Goal: Information Seeking & Learning: Find specific fact

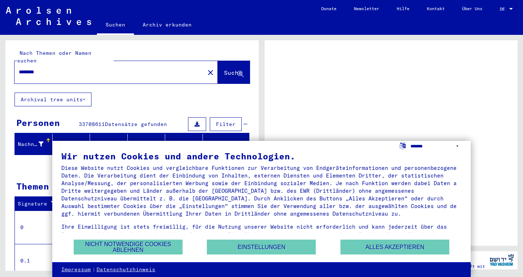
click at [456, 145] on select "**********" at bounding box center [435, 146] width 51 height 11
select select "*****"
click at [410, 141] on select "**********" at bounding box center [435, 146] width 51 height 11
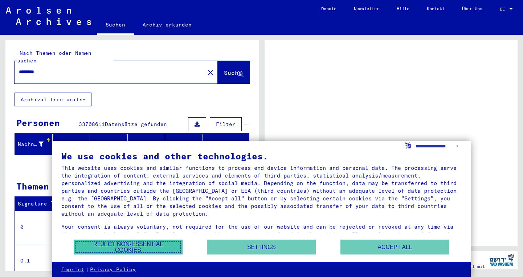
click at [132, 241] on button "Reject non-essential cookies" at bounding box center [128, 246] width 109 height 15
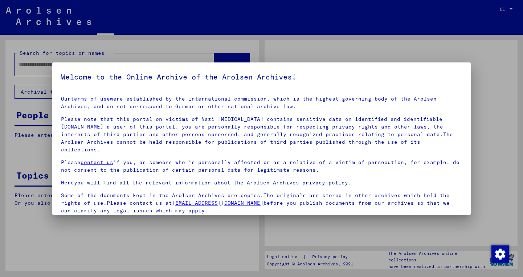
type input "********"
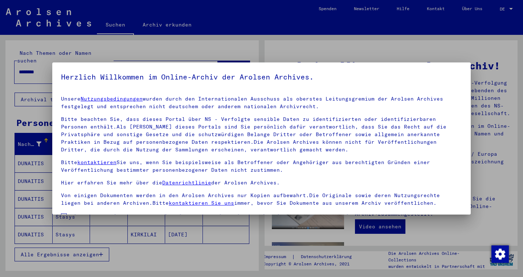
click at [328, 53] on div at bounding box center [261, 138] width 523 height 277
click at [153, 263] on div at bounding box center [261, 138] width 523 height 277
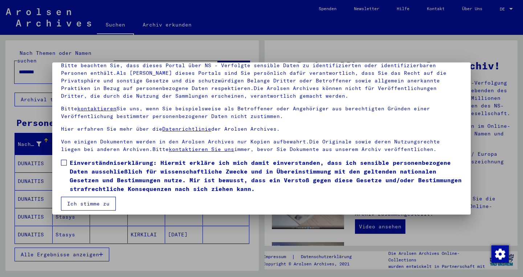
scroll to position [58, 0]
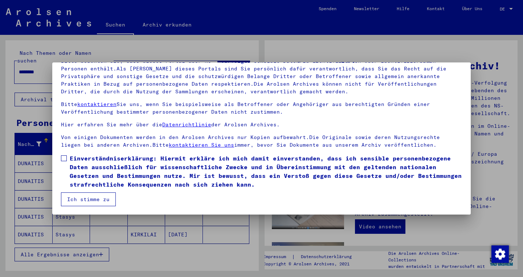
click at [83, 199] on button "Ich stimme zu" at bounding box center [88, 199] width 55 height 14
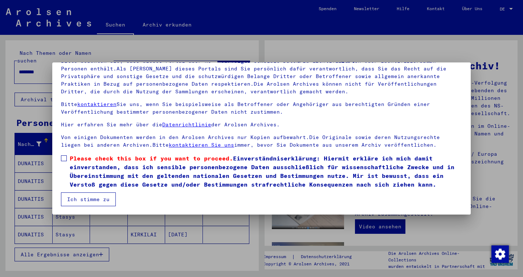
click at [67, 157] on span at bounding box center [64, 158] width 6 height 6
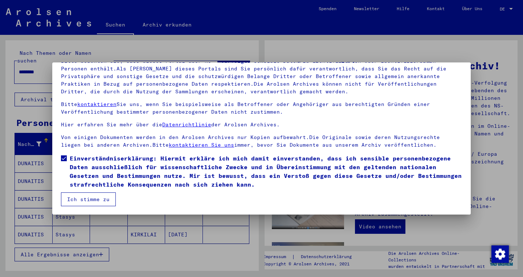
click at [81, 201] on button "Ich stimme zu" at bounding box center [88, 199] width 55 height 14
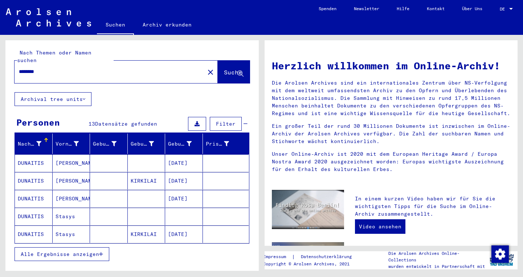
scroll to position [0, 0]
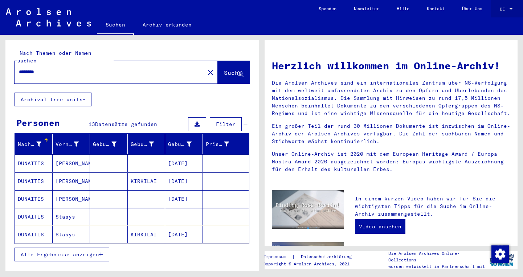
click at [501, 8] on span "DE" at bounding box center [504, 9] width 8 height 5
click at [495, 12] on span "English" at bounding box center [493, 12] width 18 height 5
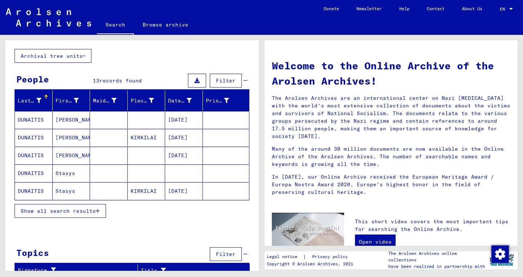
scroll to position [36, 0]
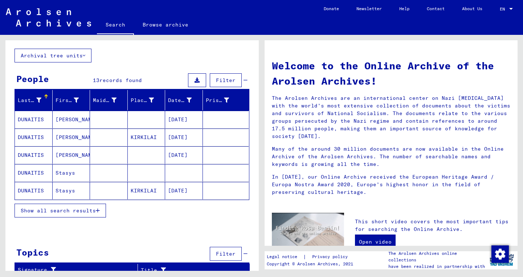
click at [38, 134] on mat-cell "DUNAITIS" at bounding box center [34, 136] width 38 height 17
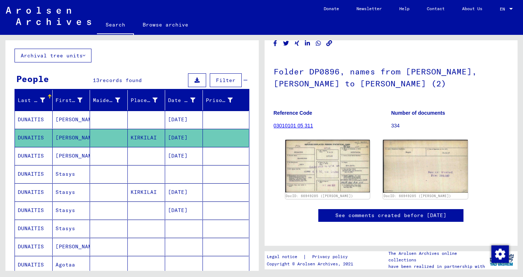
scroll to position [82, 0]
click at [295, 123] on link "03010101 05 311" at bounding box center [294, 126] width 40 height 6
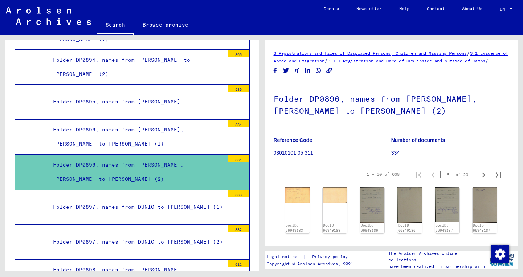
scroll to position [11193, 0]
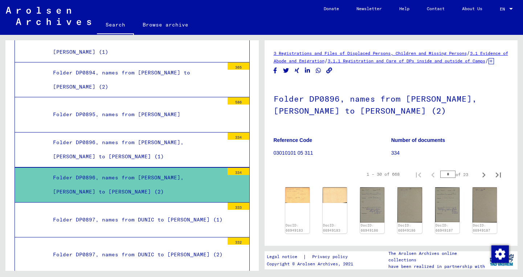
click at [198, 171] on div "Folder DP0896, names from [PERSON_NAME], [PERSON_NAME] to [PERSON_NAME] (2)" at bounding box center [136, 185] width 176 height 28
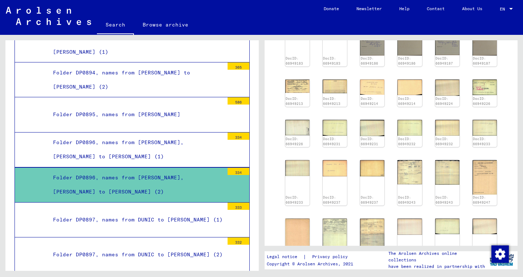
scroll to position [145, 0]
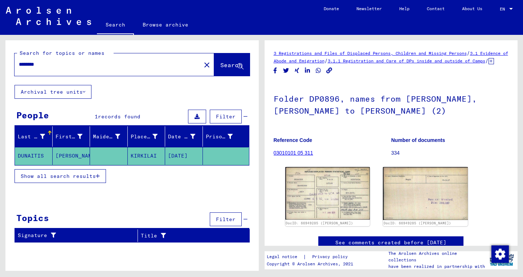
type input "********"
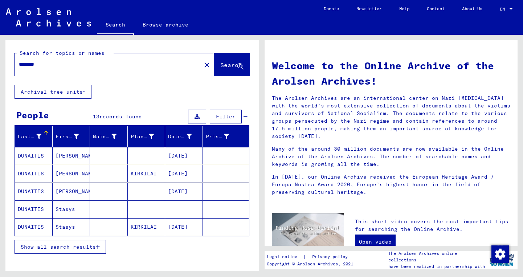
scroll to position [36, 0]
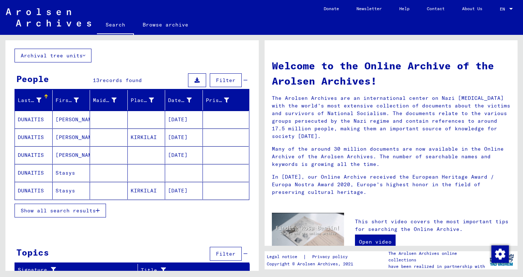
click at [56, 207] on span "Show all search results" at bounding box center [58, 210] width 75 height 7
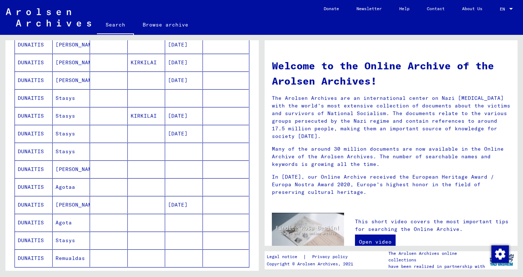
scroll to position [145, 0]
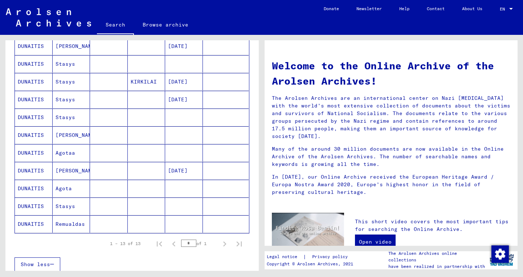
click at [32, 183] on mat-cell "DUNAITIS" at bounding box center [34, 188] width 38 height 17
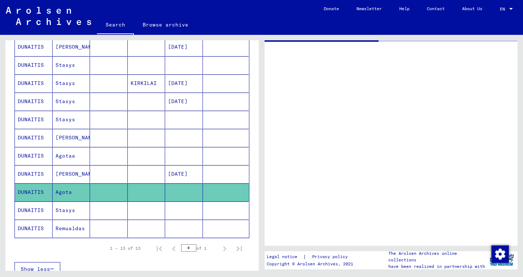
scroll to position [146, 0]
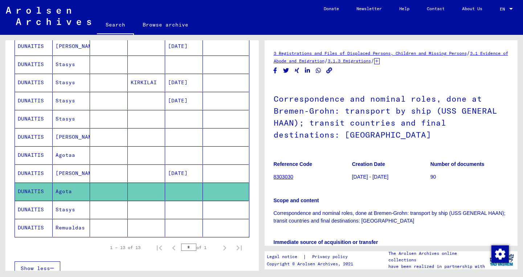
click at [29, 173] on mat-cell "DUNAITIS" at bounding box center [34, 173] width 38 height 18
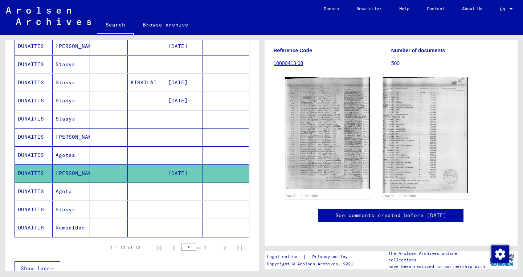
scroll to position [254, 0]
click at [43, 151] on mat-cell "DUNAITIS" at bounding box center [34, 155] width 38 height 18
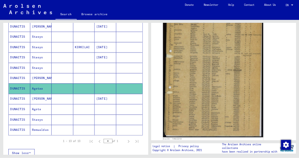
scroll to position [181, 0]
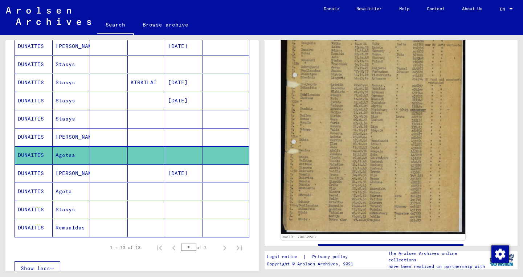
click at [376, 111] on img at bounding box center [372, 108] width 184 height 251
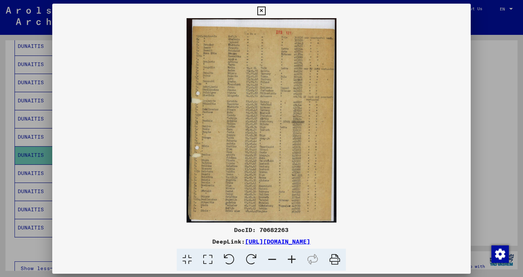
click at [376, 111] on img at bounding box center [261, 120] width 418 height 204
click at [259, 137] on img at bounding box center [261, 120] width 418 height 204
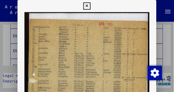
scroll to position [148, 0]
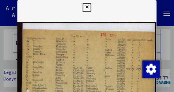
drag, startPoint x: 66, startPoint y: 75, endPoint x: 66, endPoint y: 39, distance: 35.9
drag, startPoint x: 173, startPoint y: 62, endPoint x: 173, endPoint y: 81, distance: 18.1
click at [173, 81] on div at bounding box center [87, 46] width 174 height 92
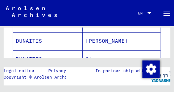
scroll to position [0, 0]
